Goal: Information Seeking & Learning: Learn about a topic

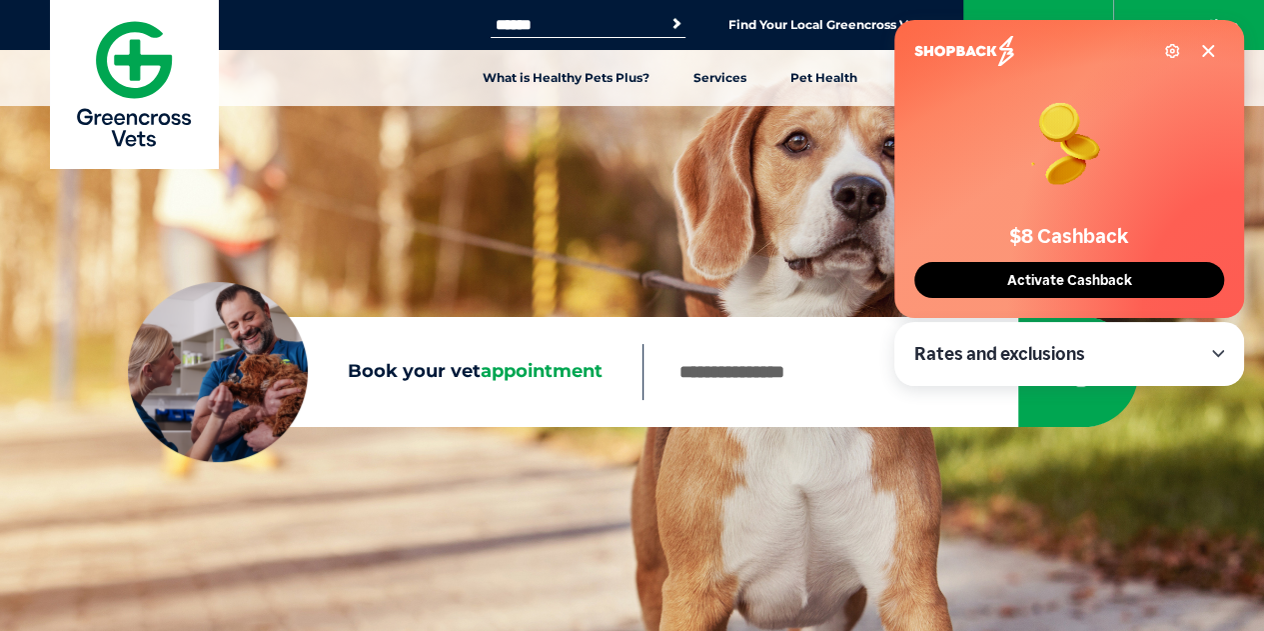
click at [763, 357] on input "Book your vet appointment" at bounding box center [830, 372] width 375 height 56
type input "****"
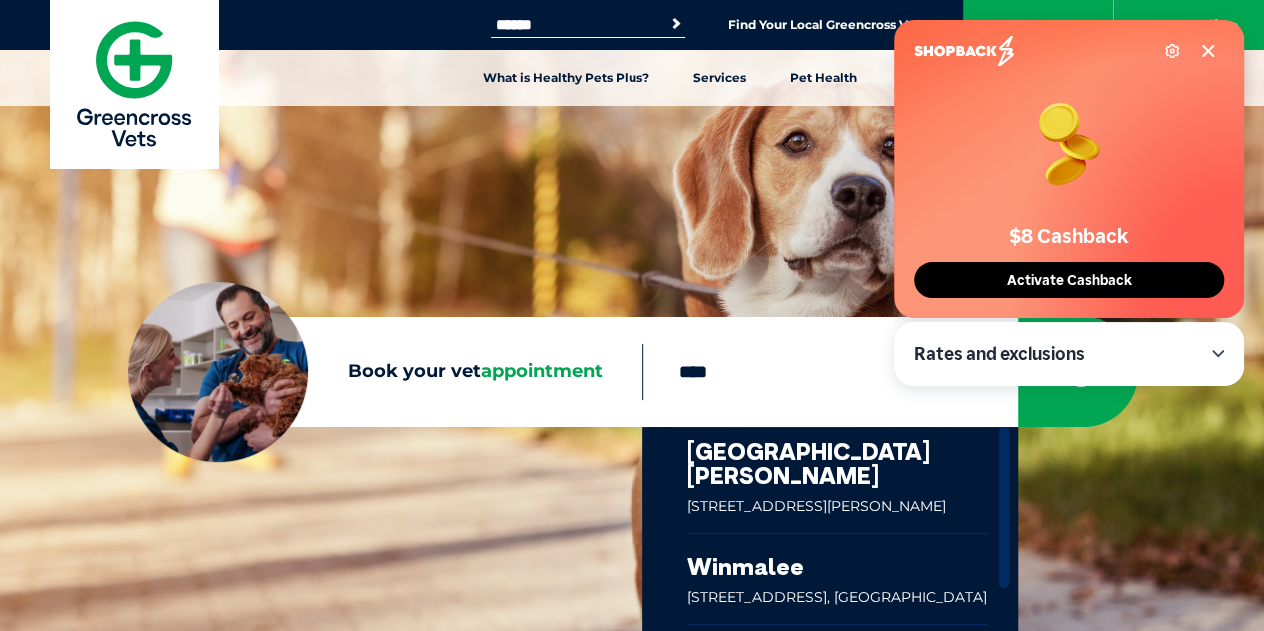
click at [790, 447] on link at bounding box center [839, 480] width 302 height 106
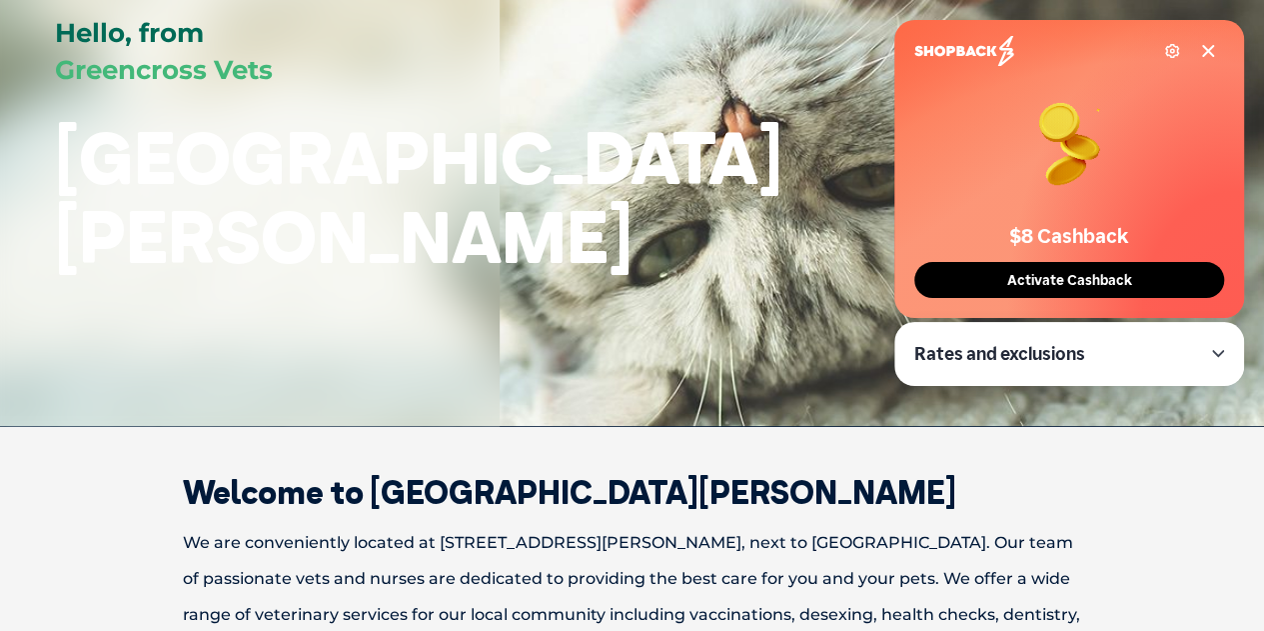
click at [1204, 46] on icon at bounding box center [1208, 51] width 10 height 10
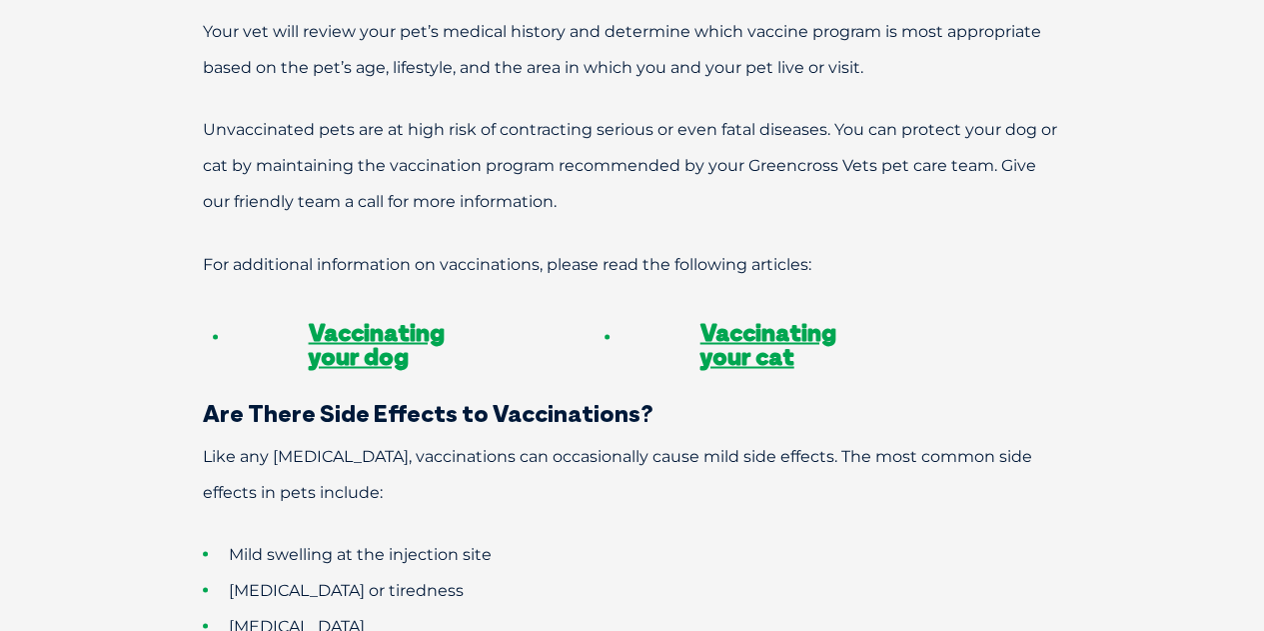
scroll to position [1563, 0]
click at [348, 315] on link "Vaccinating your dog" at bounding box center [377, 342] width 136 height 54
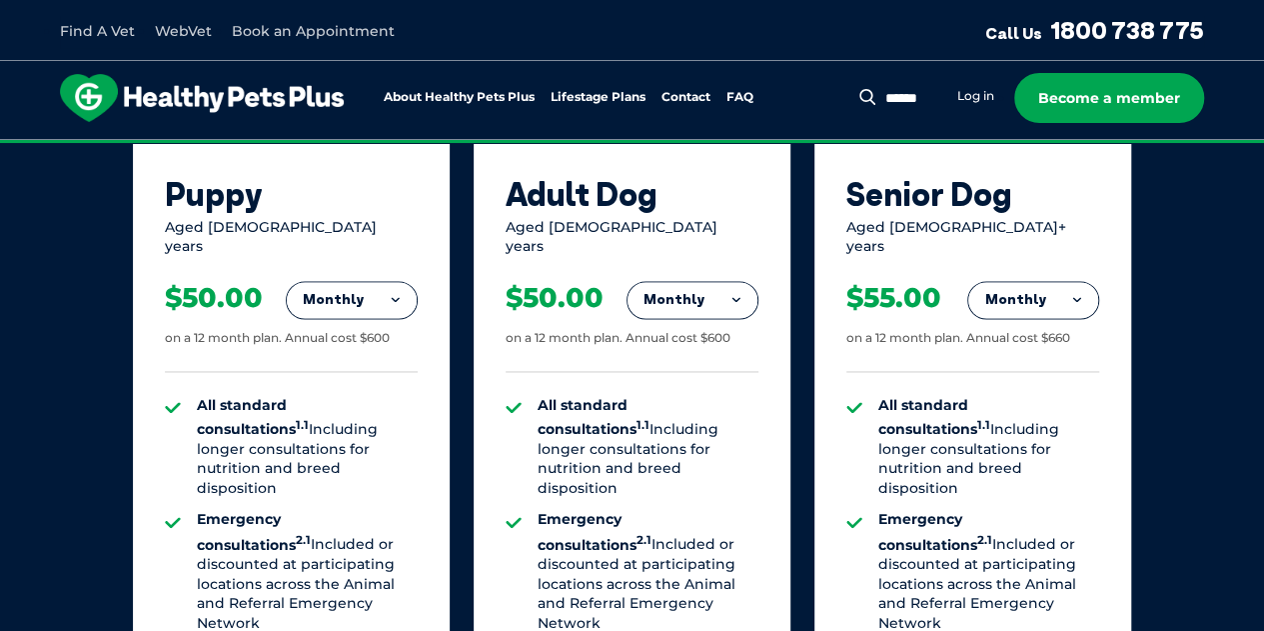
scroll to position [1369, 0]
click at [719, 281] on button "Monthly" at bounding box center [693, 299] width 130 height 36
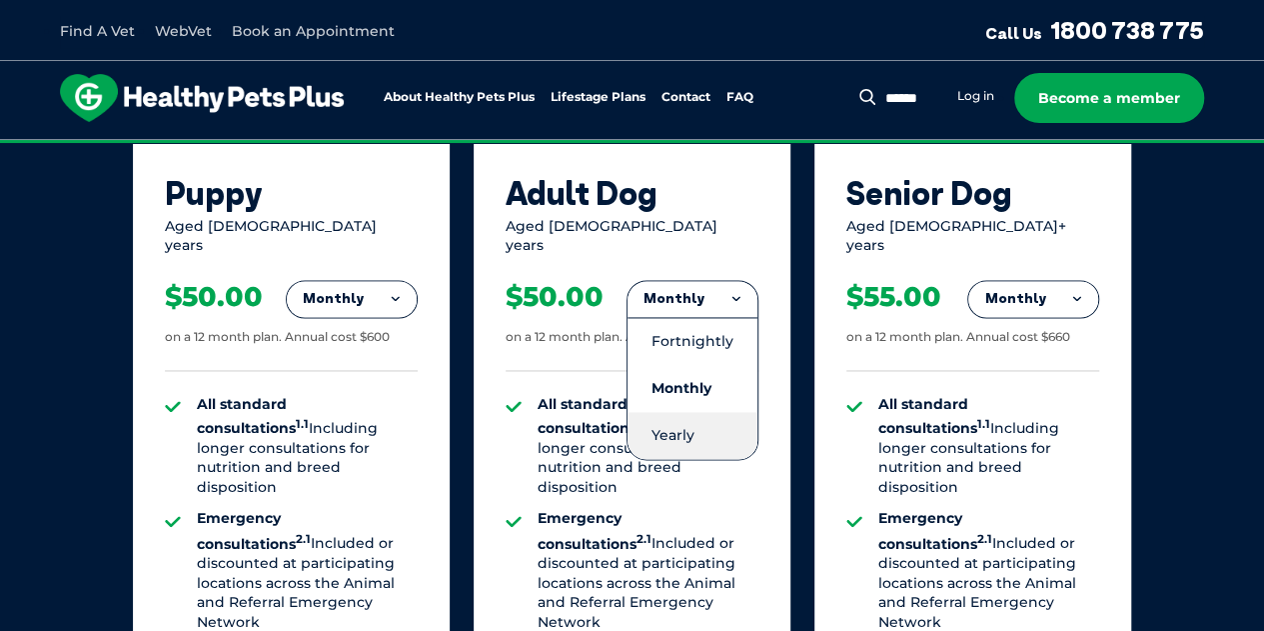
click at [687, 435] on li "Yearly" at bounding box center [693, 435] width 130 height 47
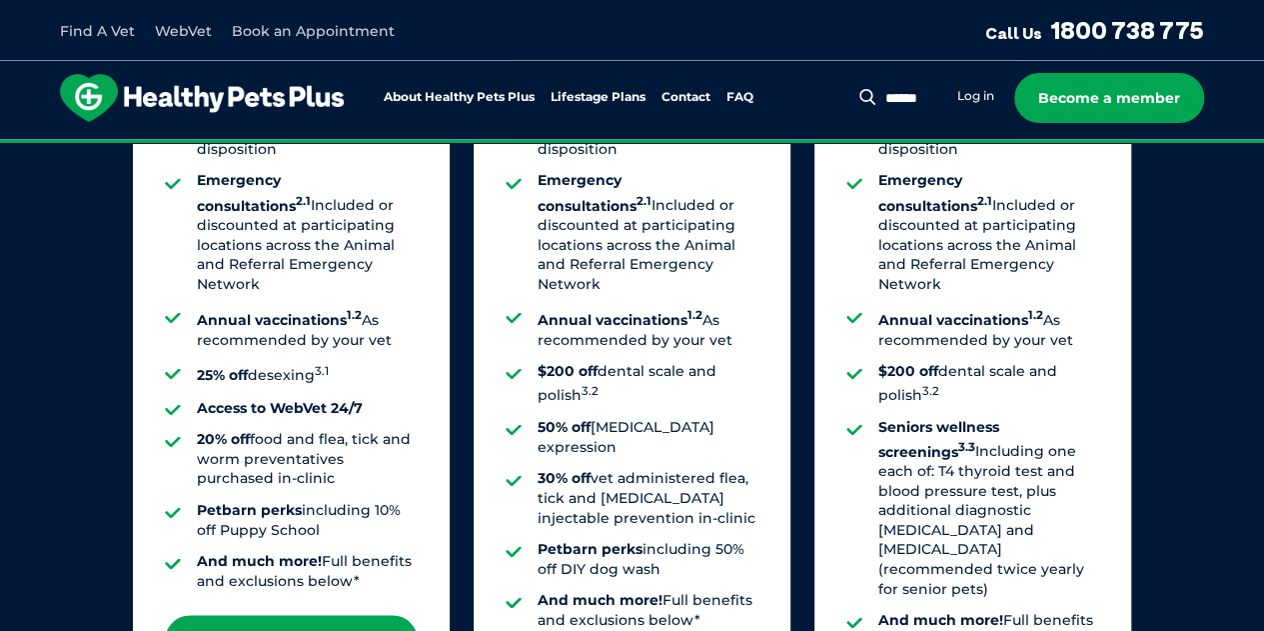
scroll to position [1711, 0]
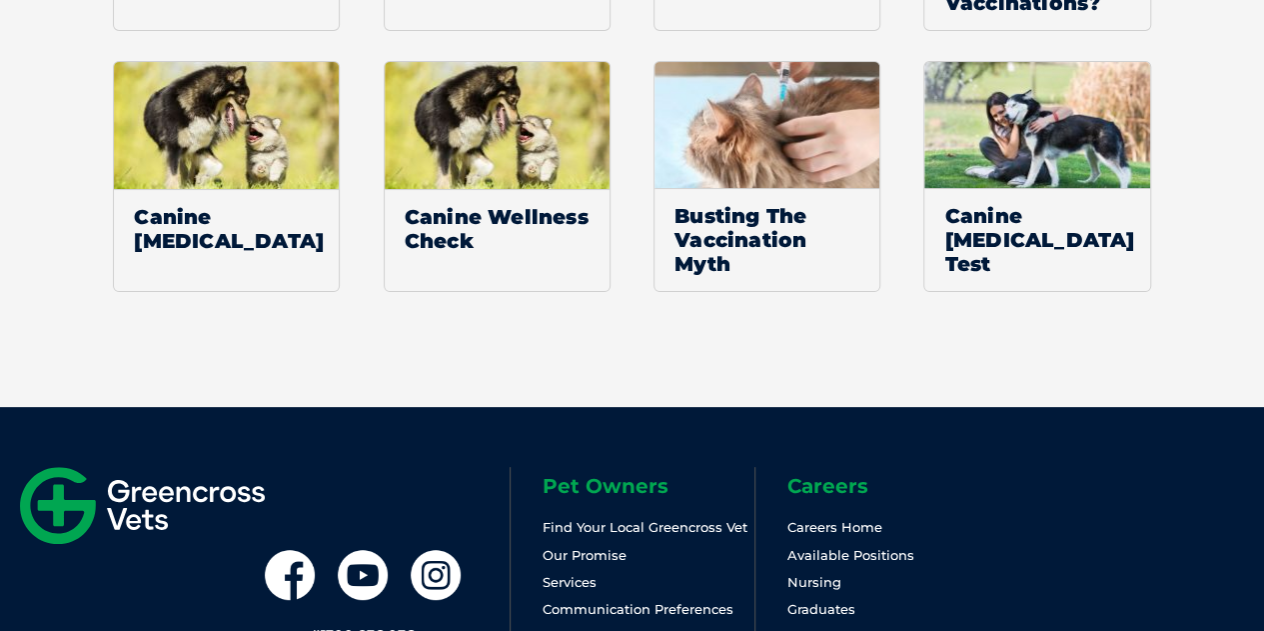
scroll to position [3956, 0]
